Goal: Information Seeking & Learning: Learn about a topic

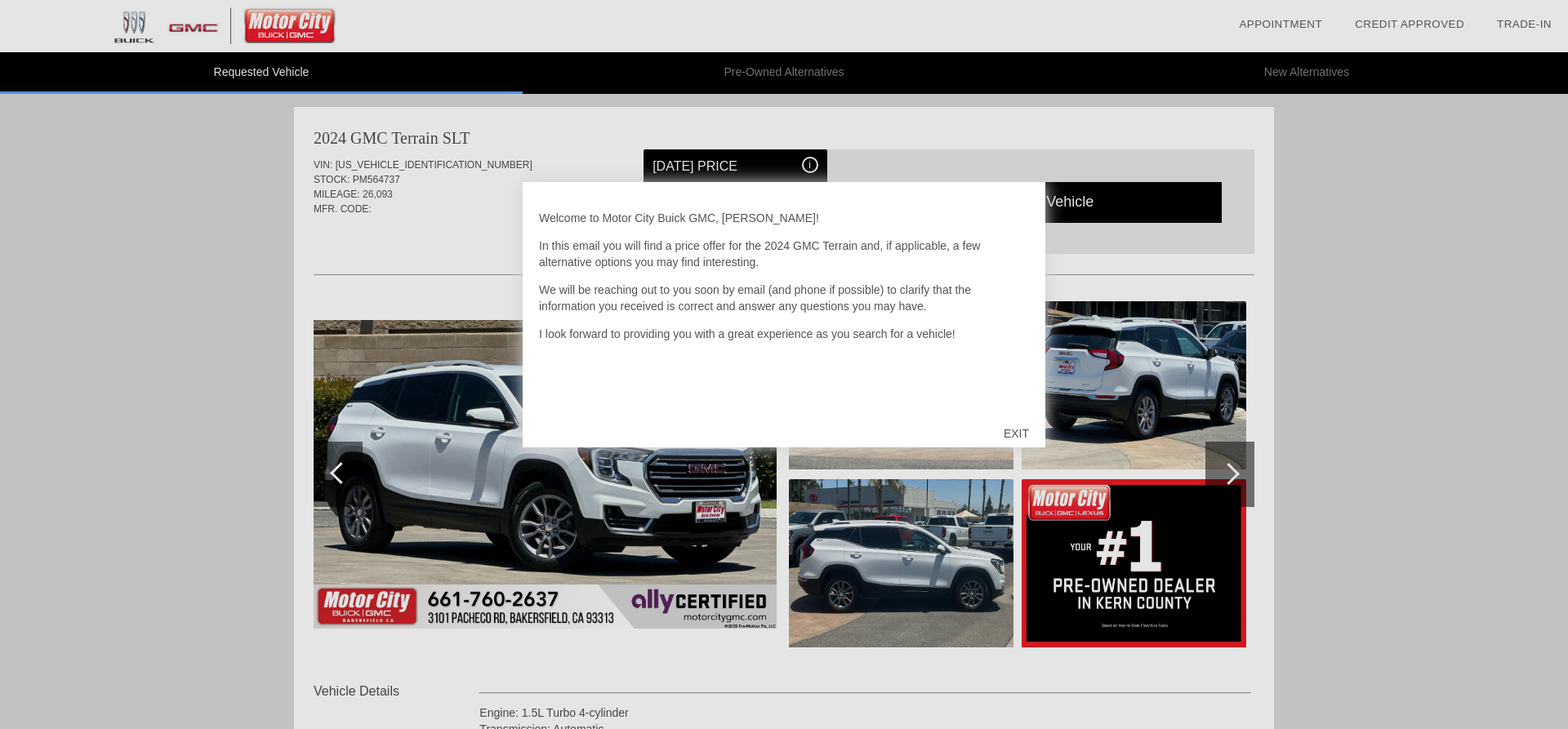
click at [1016, 427] on div "EXIT" at bounding box center [1016, 433] width 58 height 49
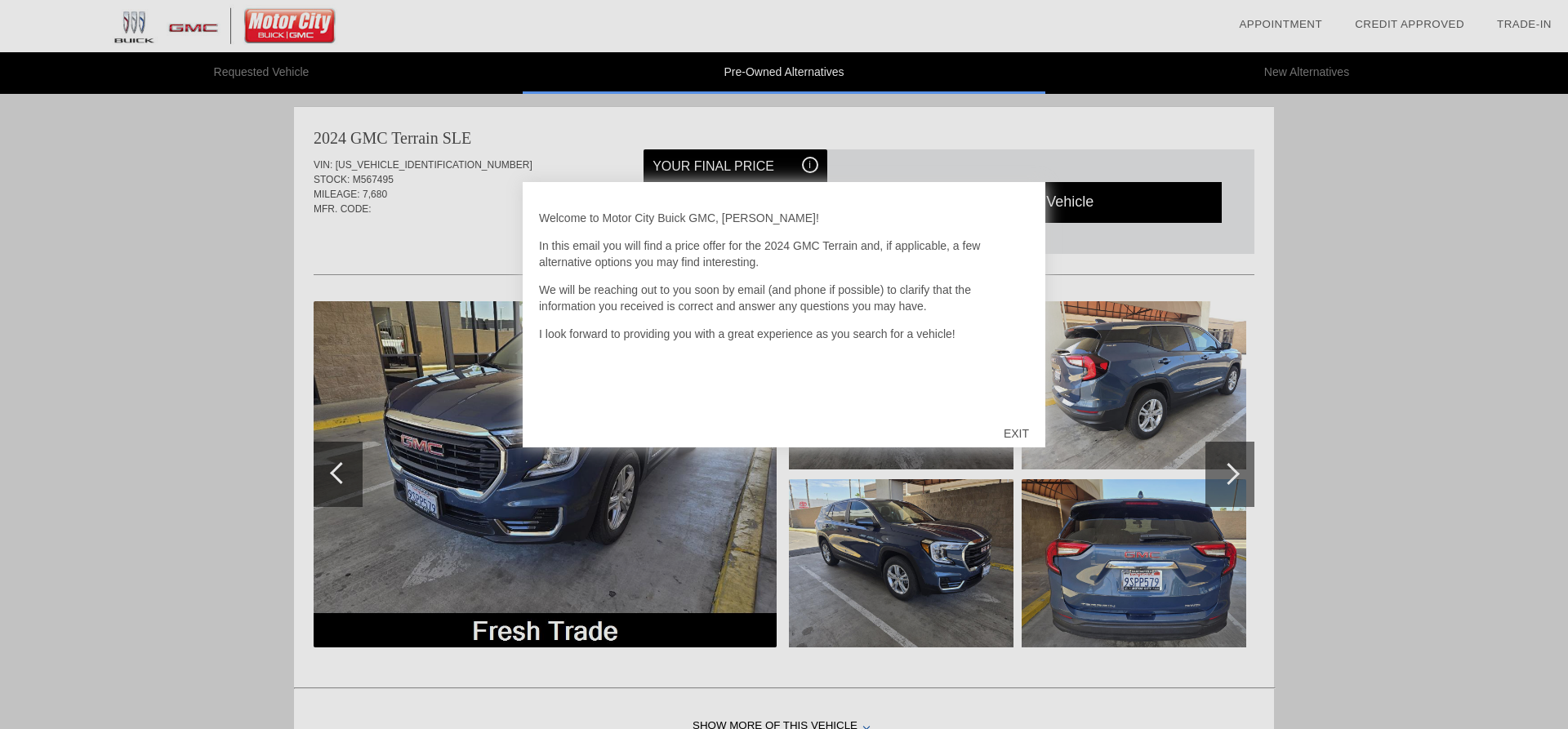
scroll to position [671, 0]
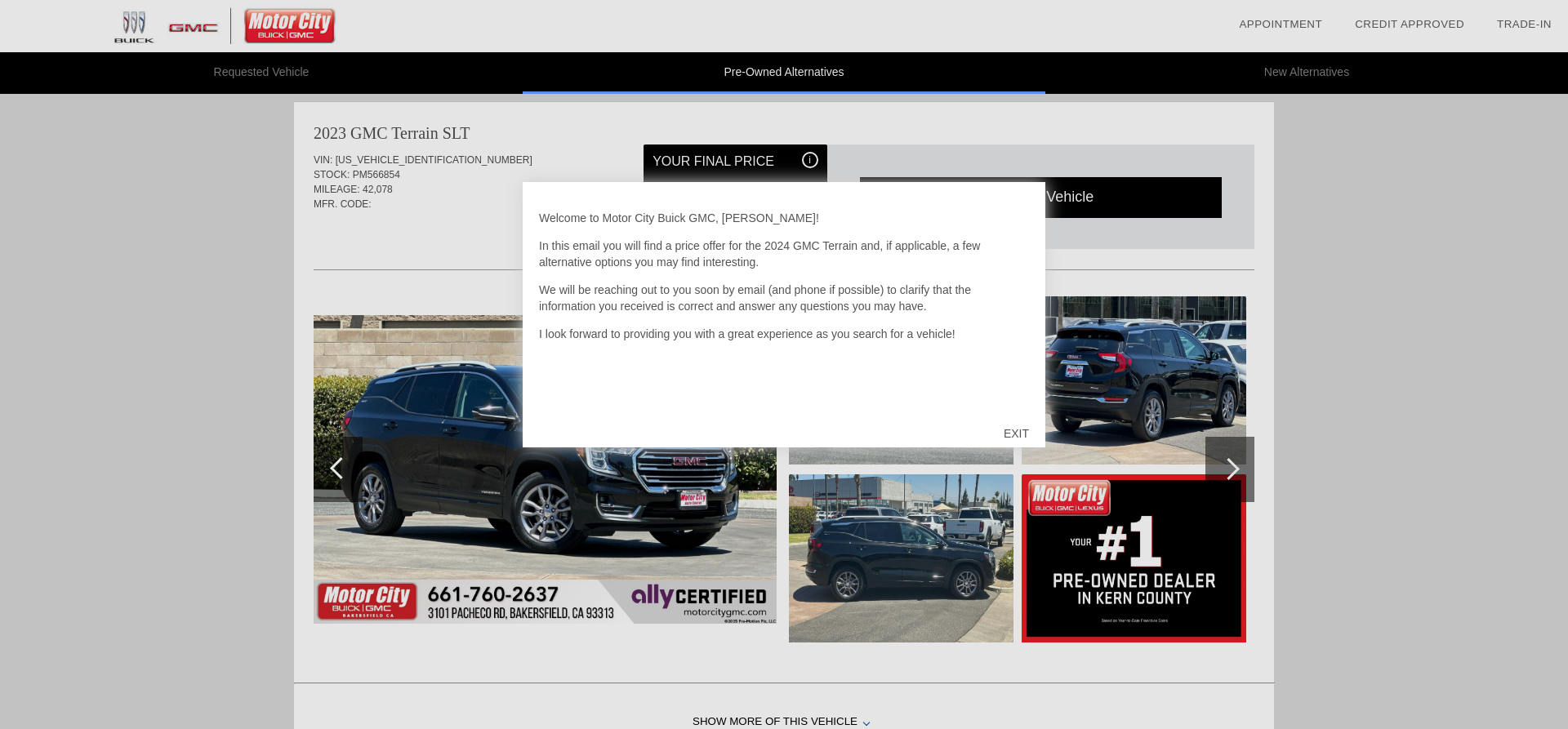
click at [1016, 436] on div "EXIT" at bounding box center [1016, 433] width 58 height 49
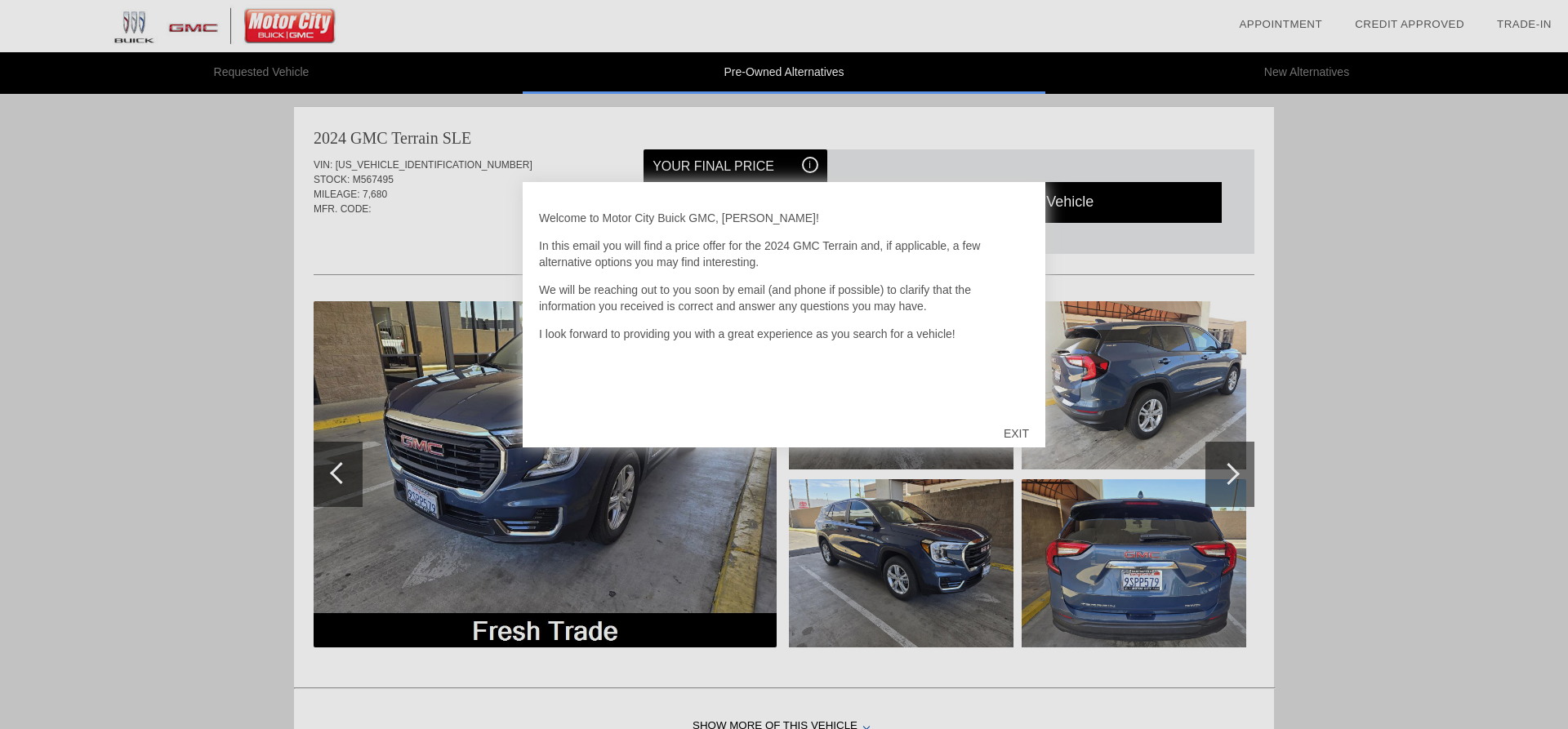
scroll to position [1338, 0]
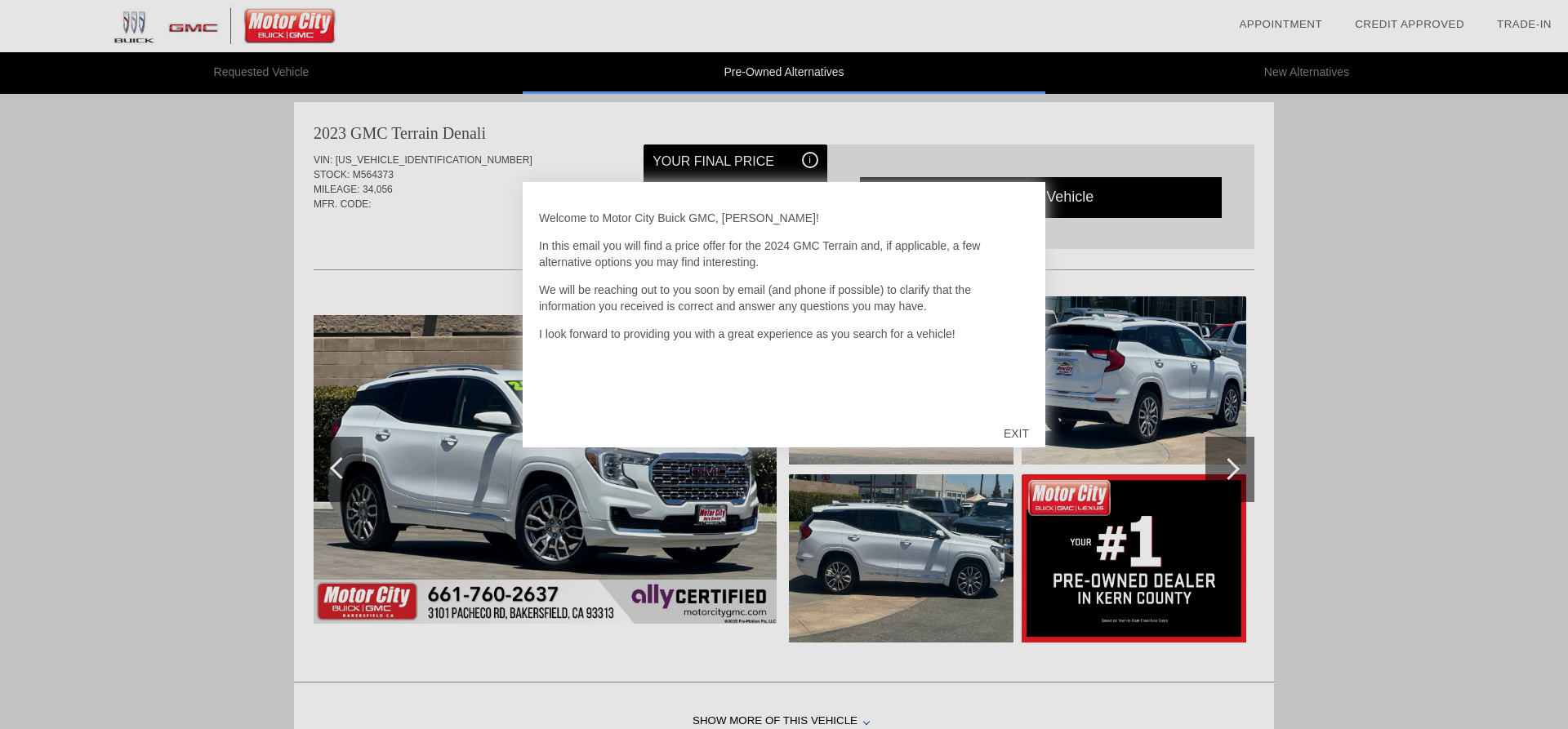
click at [477, 184] on div at bounding box center [784, 364] width 1568 height 729
click at [1020, 431] on div "EXIT" at bounding box center [1016, 433] width 58 height 49
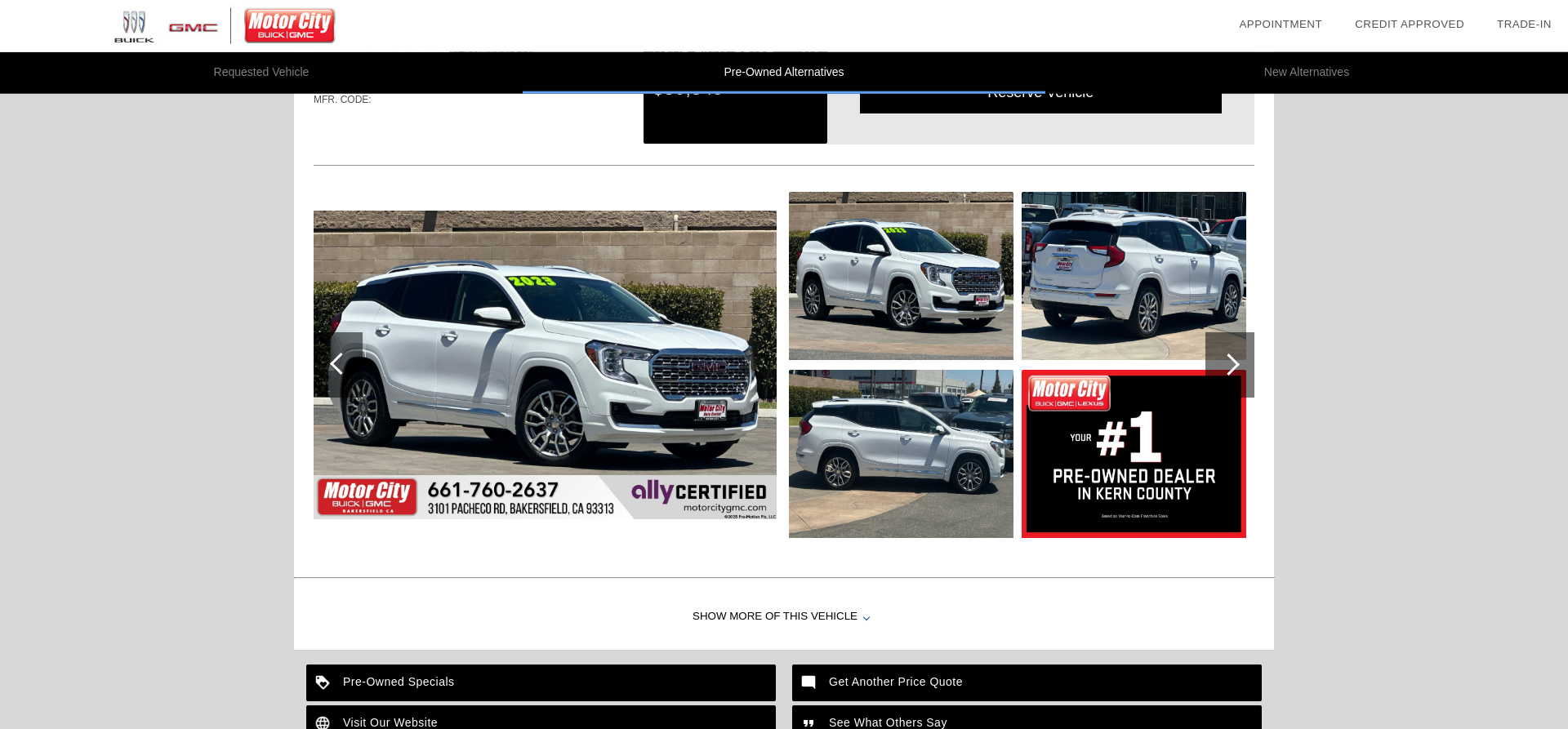
scroll to position [1400, 0]
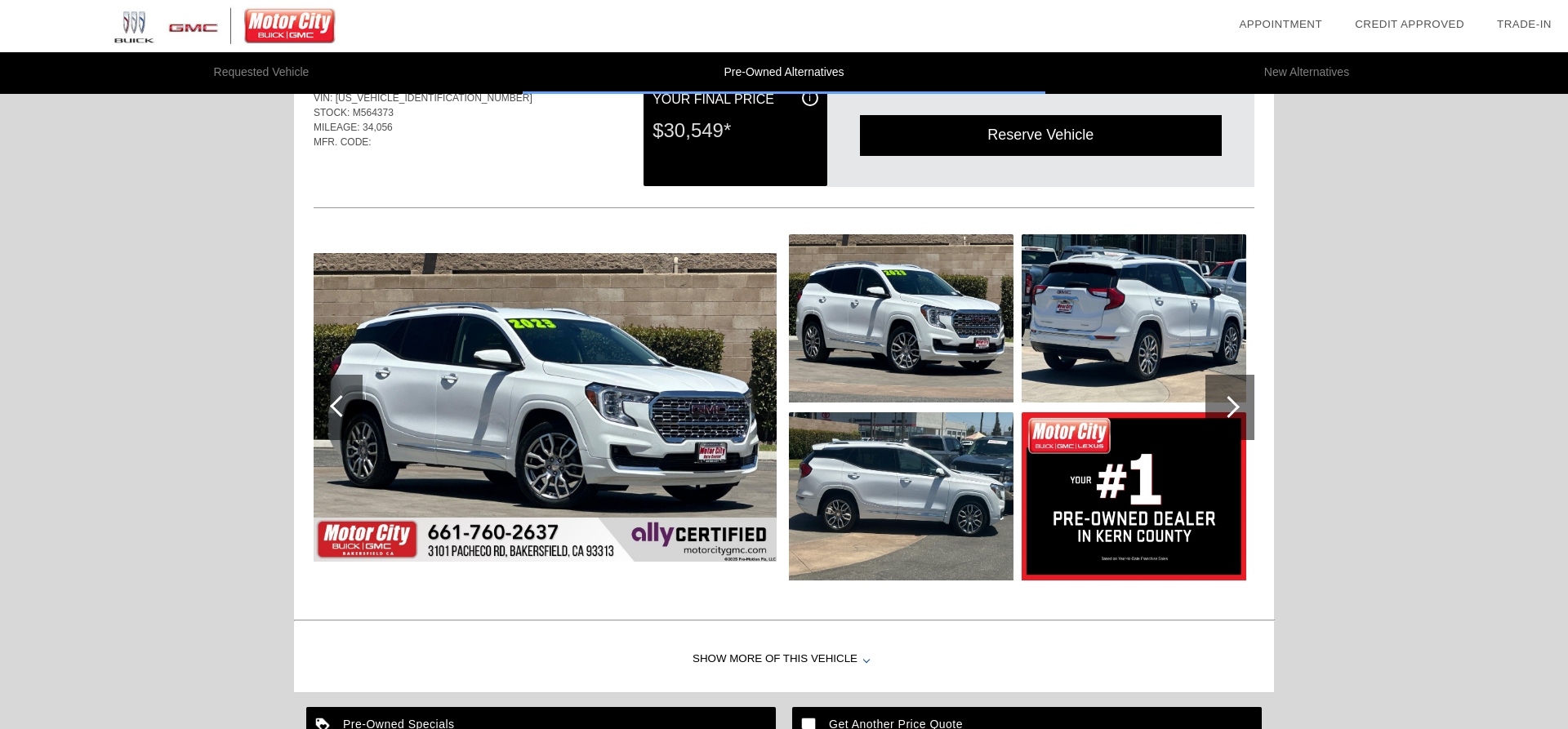
click at [806, 653] on div "Show More of this Vehicle" at bounding box center [784, 660] width 981 height 66
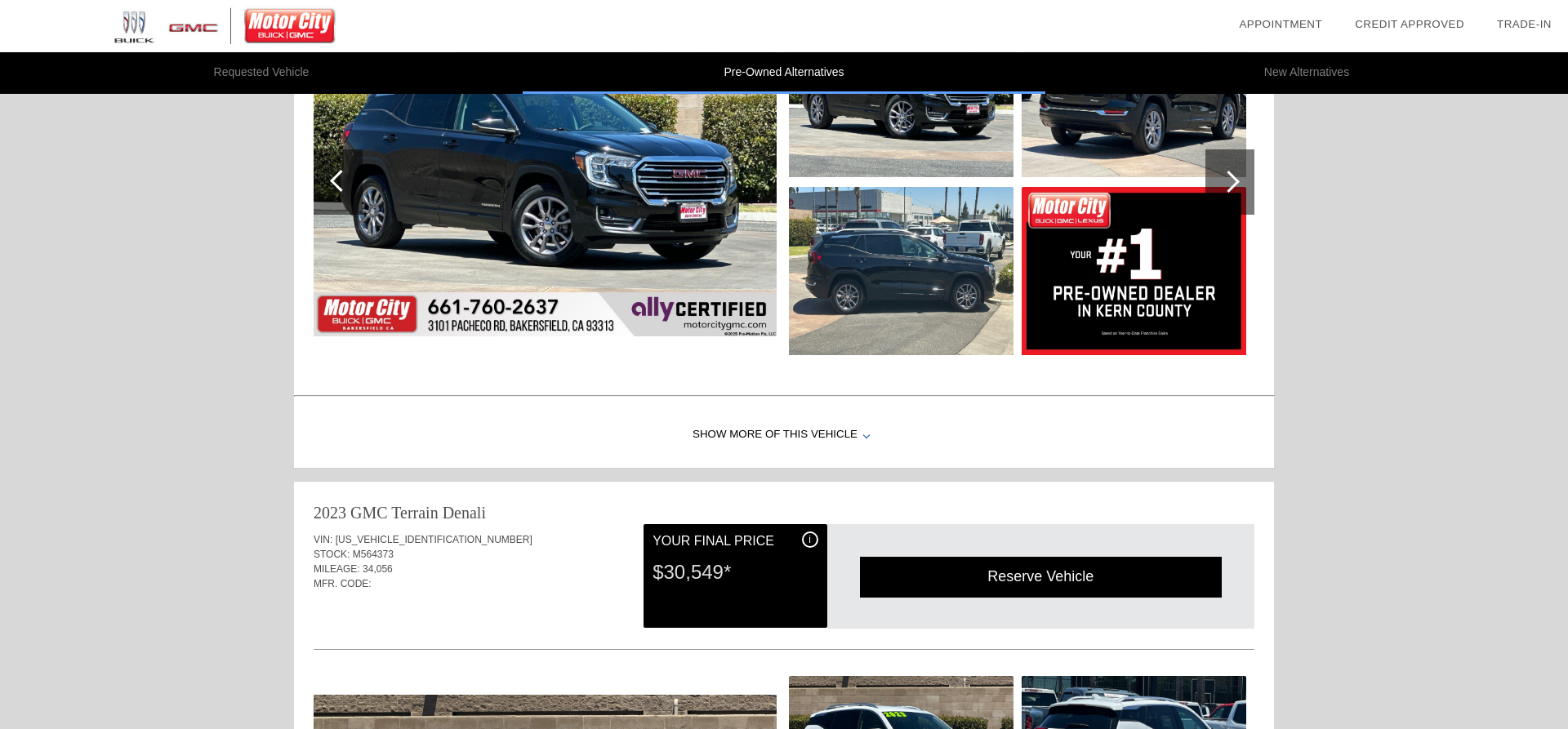
scroll to position [817, 0]
